Goal: Information Seeking & Learning: Learn about a topic

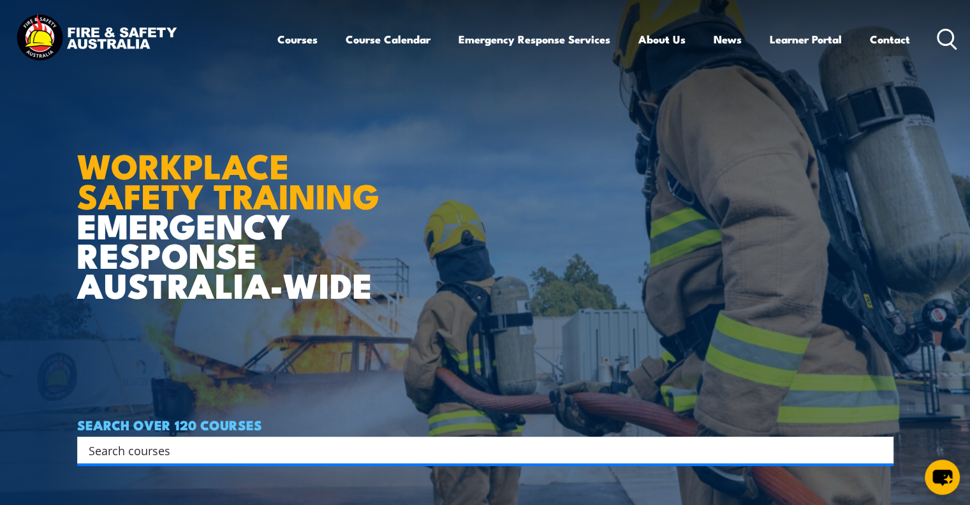
click at [134, 469] on article "WORKPLACE SAFETY TRAINING EMERGENCY RESPONSE AUSTRALIA-WIDE SEARCH OVER 120 COU…" at bounding box center [485, 252] width 817 height 505
click at [133, 455] on input "Search input" at bounding box center [477, 449] width 777 height 19
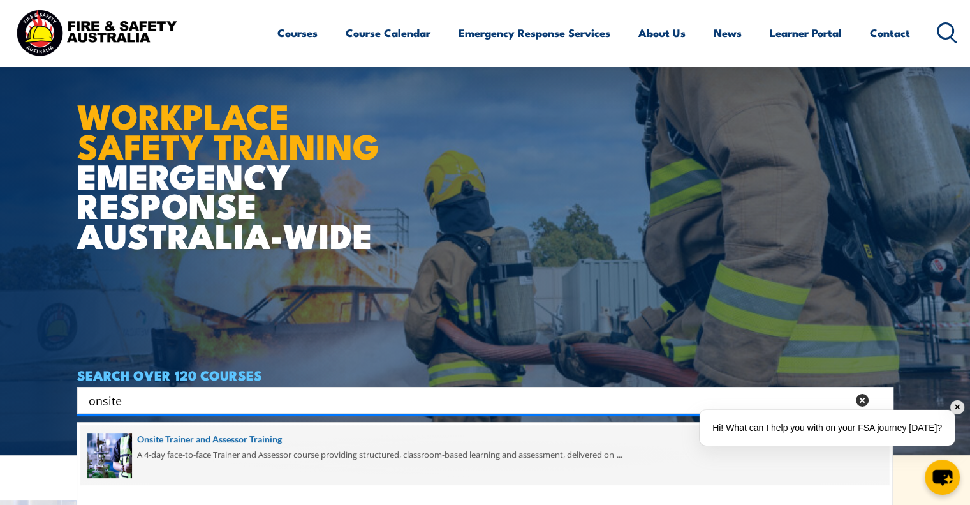
scroll to position [128, 0]
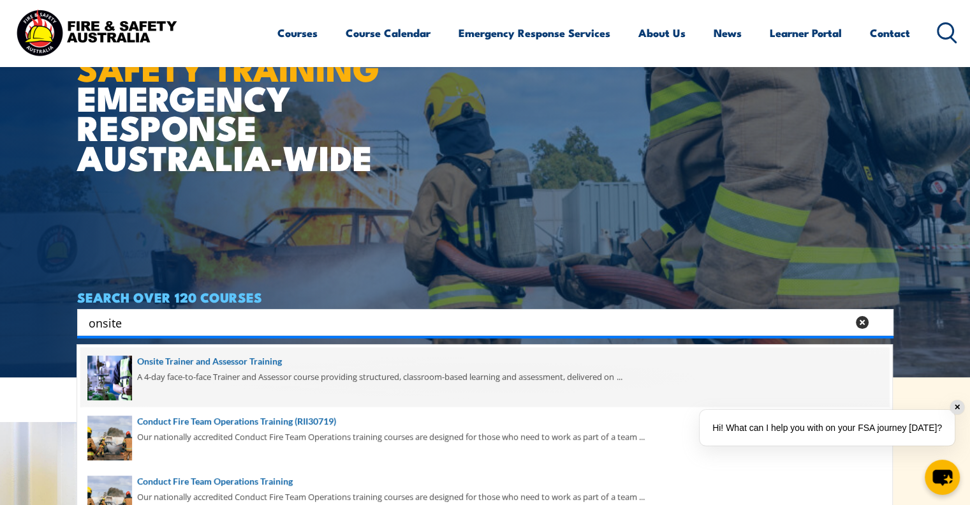
type input "onsite"
click at [304, 376] on span at bounding box center [484, 377] width 809 height 60
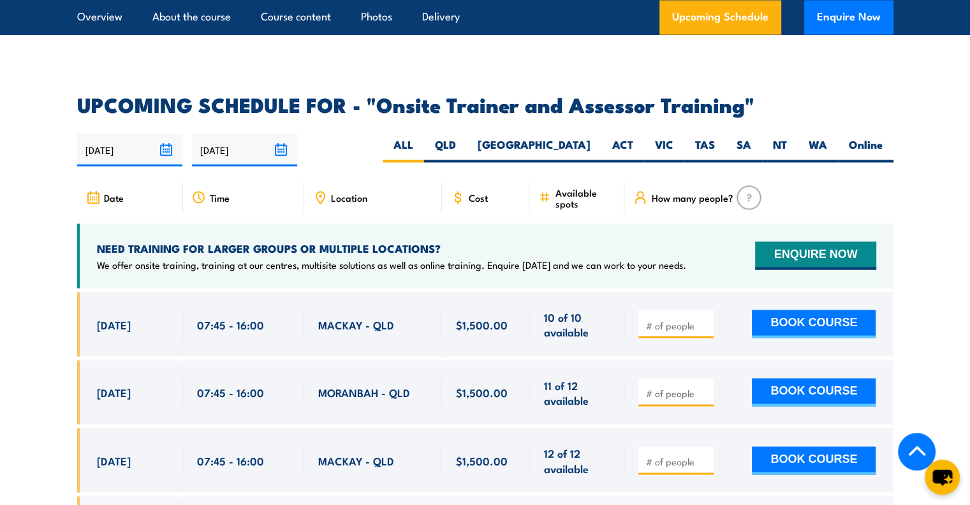
scroll to position [2361, 0]
